Goal: Task Accomplishment & Management: Use online tool/utility

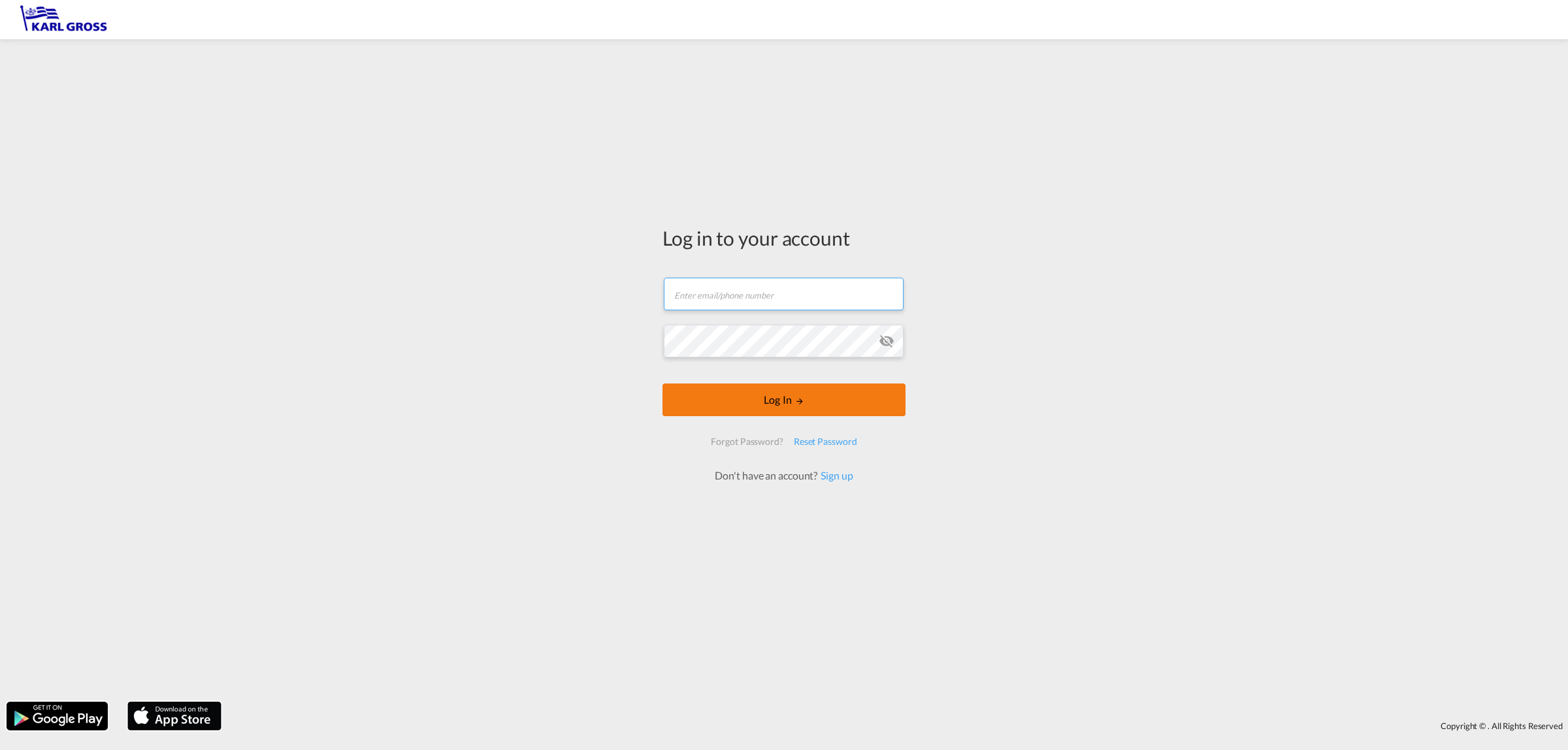
type input "[EMAIL_ADDRESS][DOMAIN_NAME]"
click at [798, 402] on md-icon "LOGIN" at bounding box center [799, 401] width 9 height 9
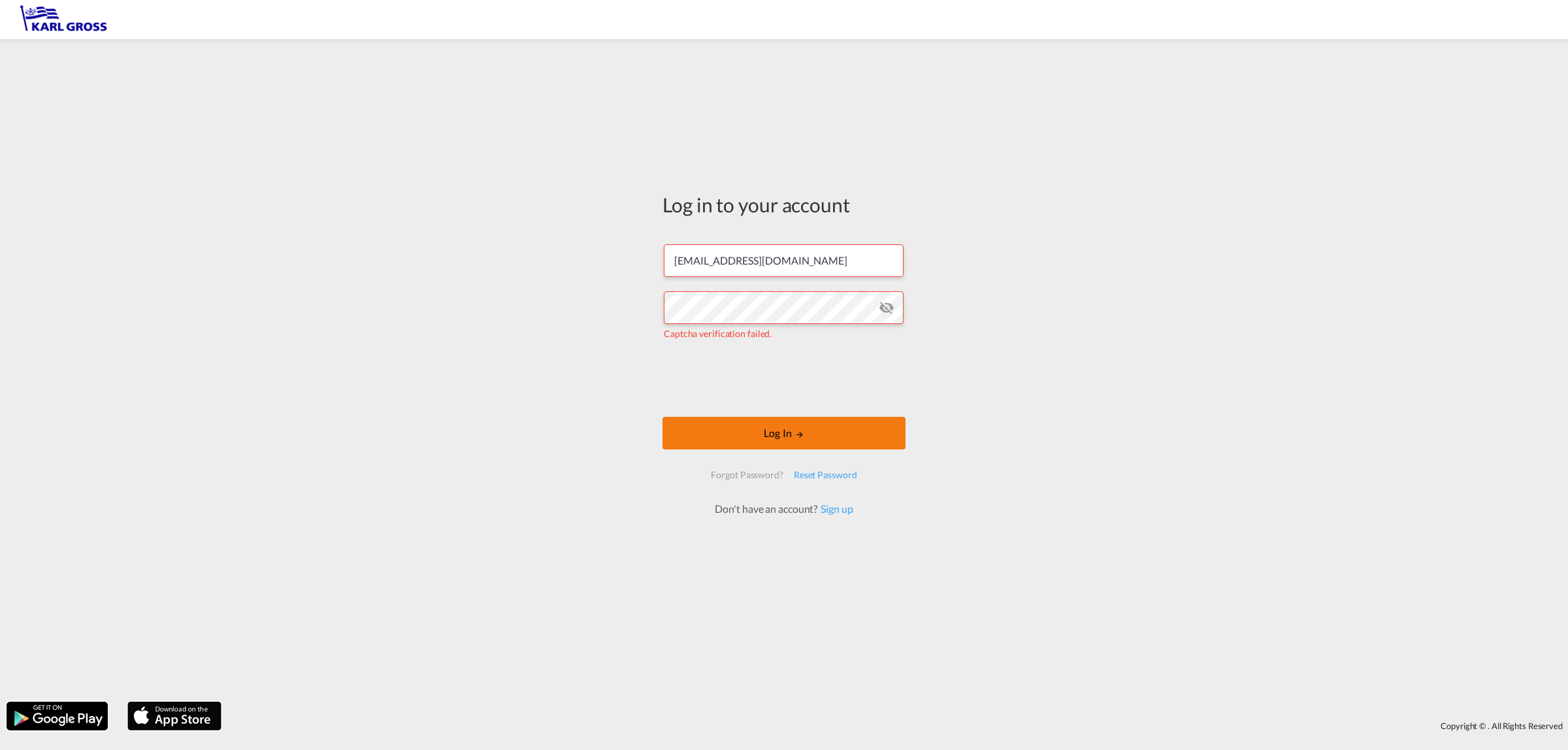
click at [798, 430] on md-icon "LOGIN" at bounding box center [799, 434] width 9 height 9
